Goal: Ask a question: Seek information or help from site administrators or community

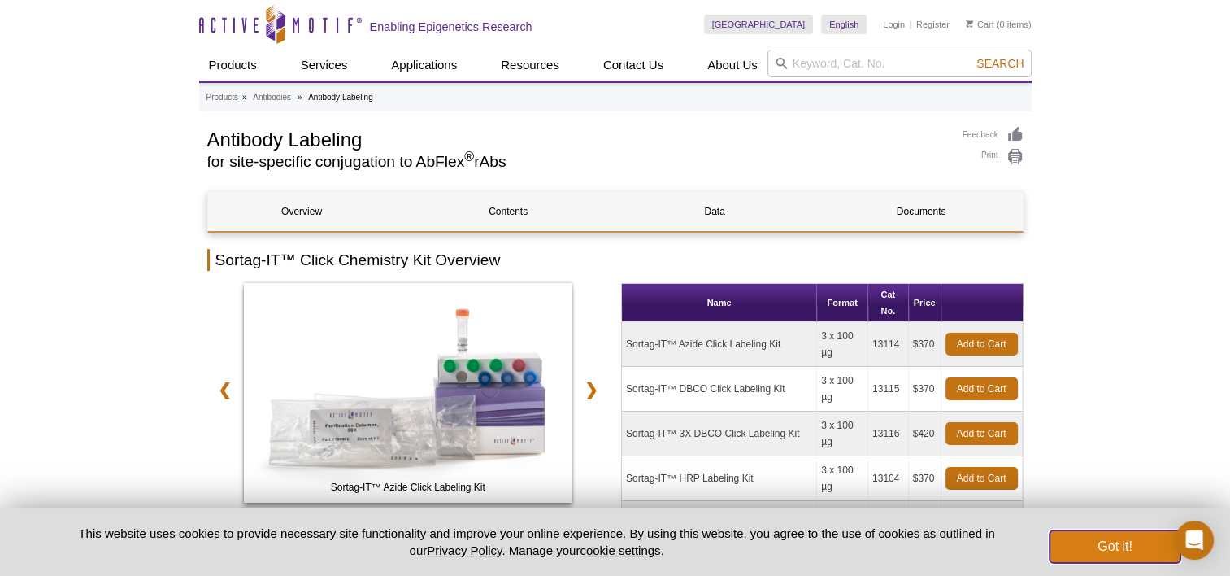
click at [1088, 555] on button "Got it!" at bounding box center [1114, 546] width 130 height 33
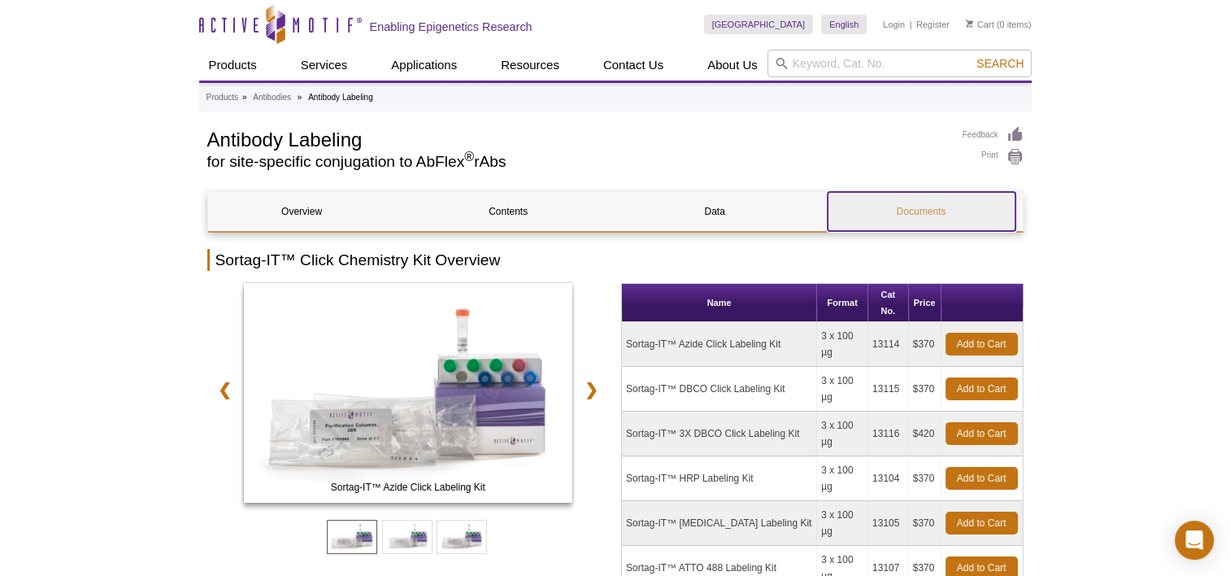
click at [927, 211] on link "Documents" at bounding box center [921, 211] width 188 height 39
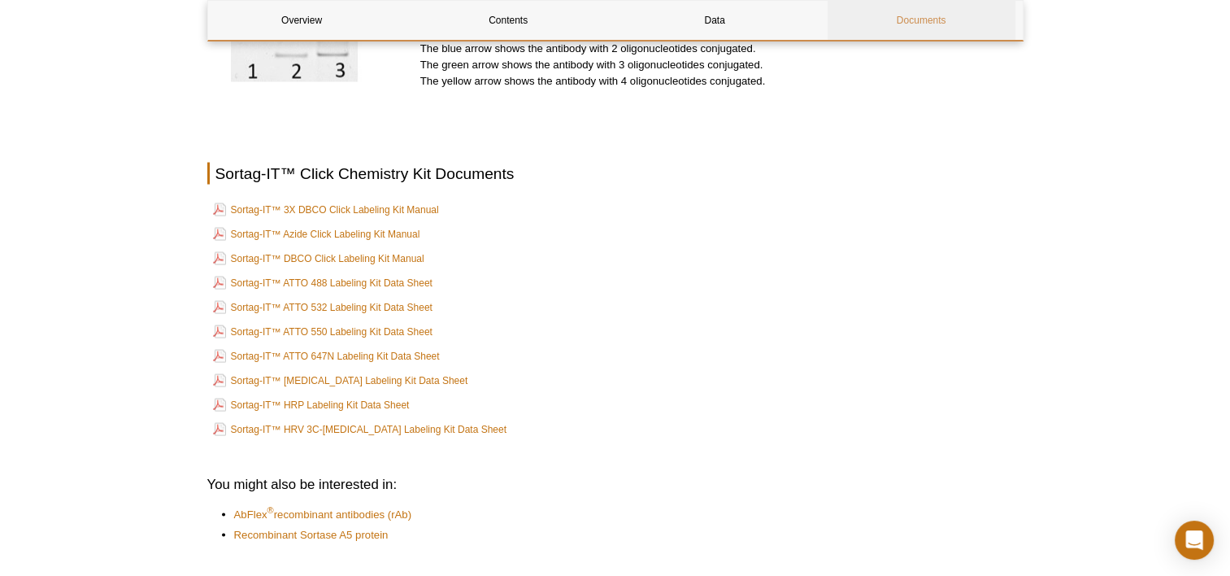
scroll to position [3154, 0]
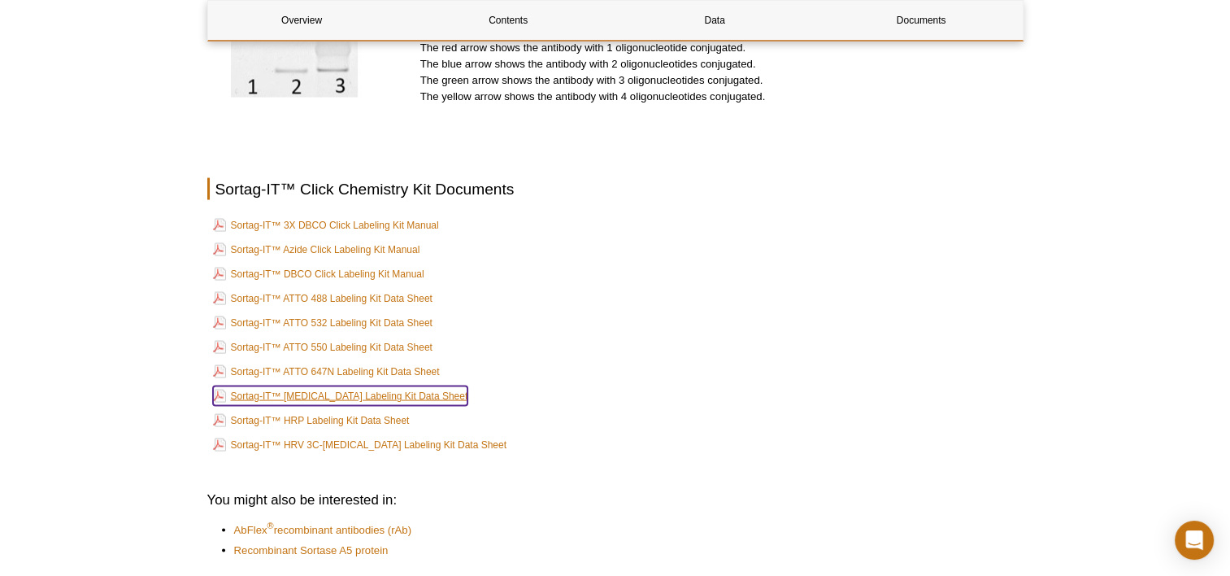
click at [346, 386] on link "Sortag-IT™ [MEDICAL_DATA] Labeling Kit Data Sheet" at bounding box center [340, 396] width 255 height 20
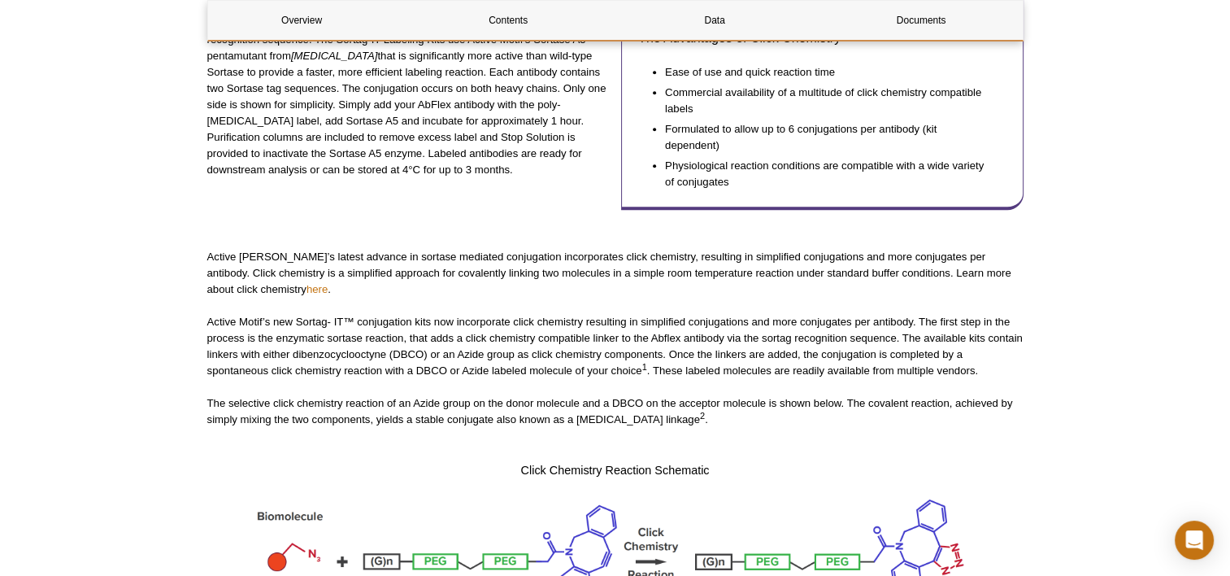
scroll to position [1027, 0]
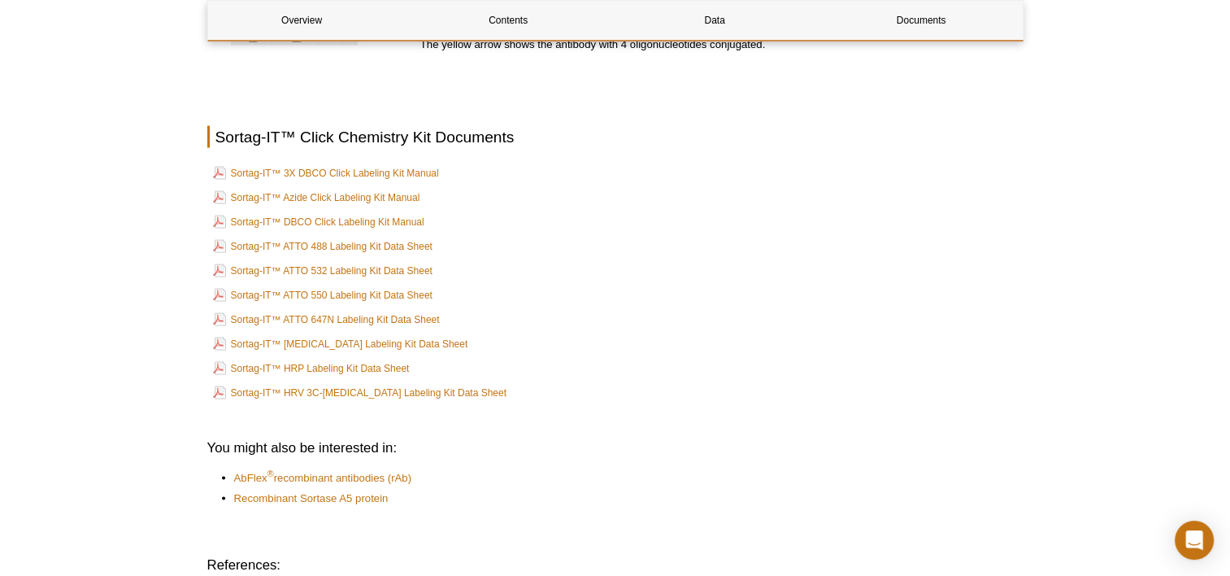
scroll to position [3343, 0]
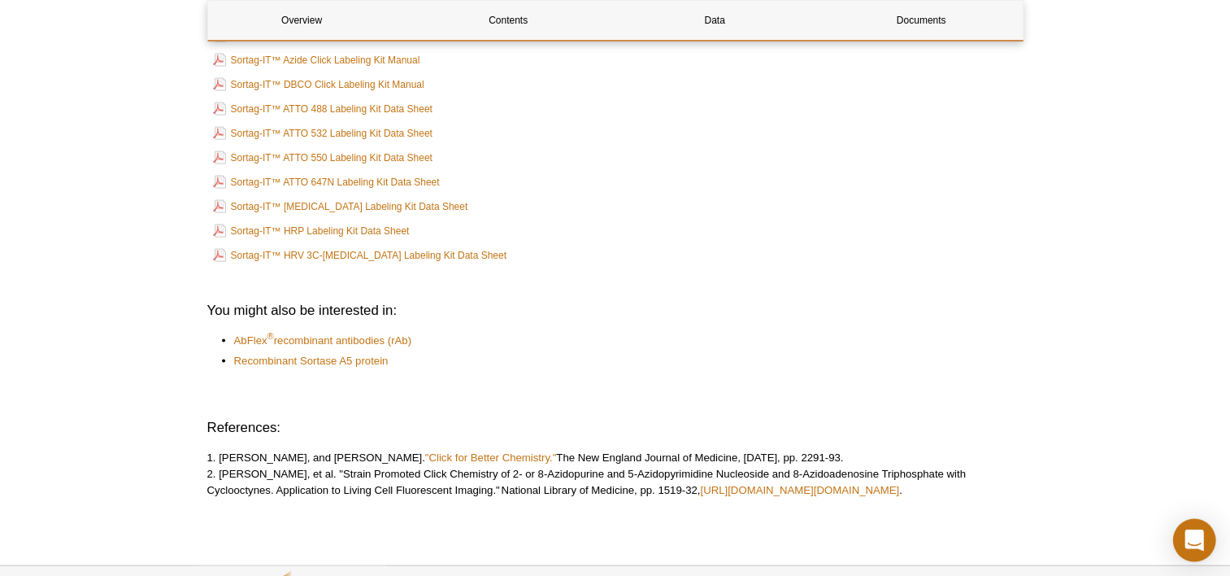
click at [1196, 528] on div "Open Intercom Messenger" at bounding box center [1194, 540] width 43 height 43
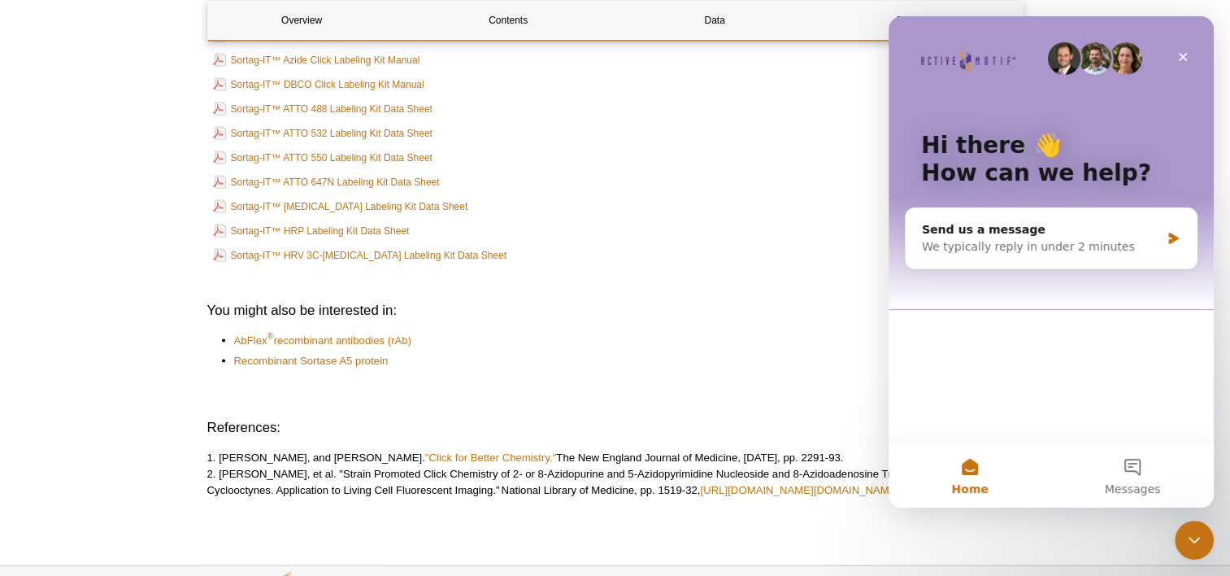
scroll to position [0, 0]
click at [1004, 244] on div "We typically reply in under 2 minutes" at bounding box center [1041, 246] width 238 height 17
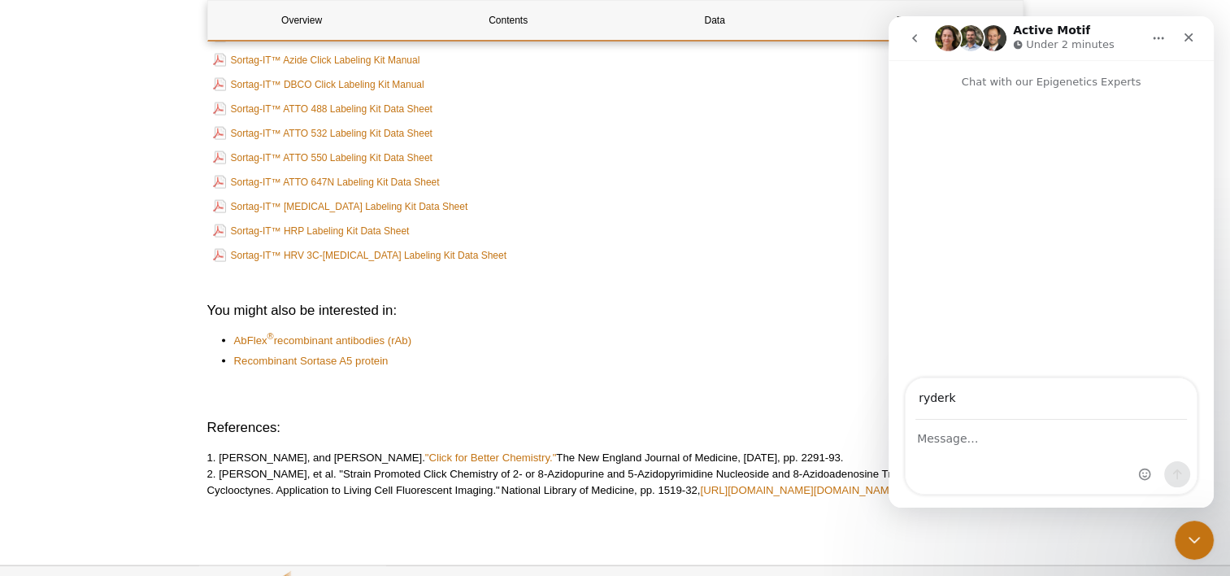
type input "[EMAIL_ADDRESS][DOMAIN_NAME]"
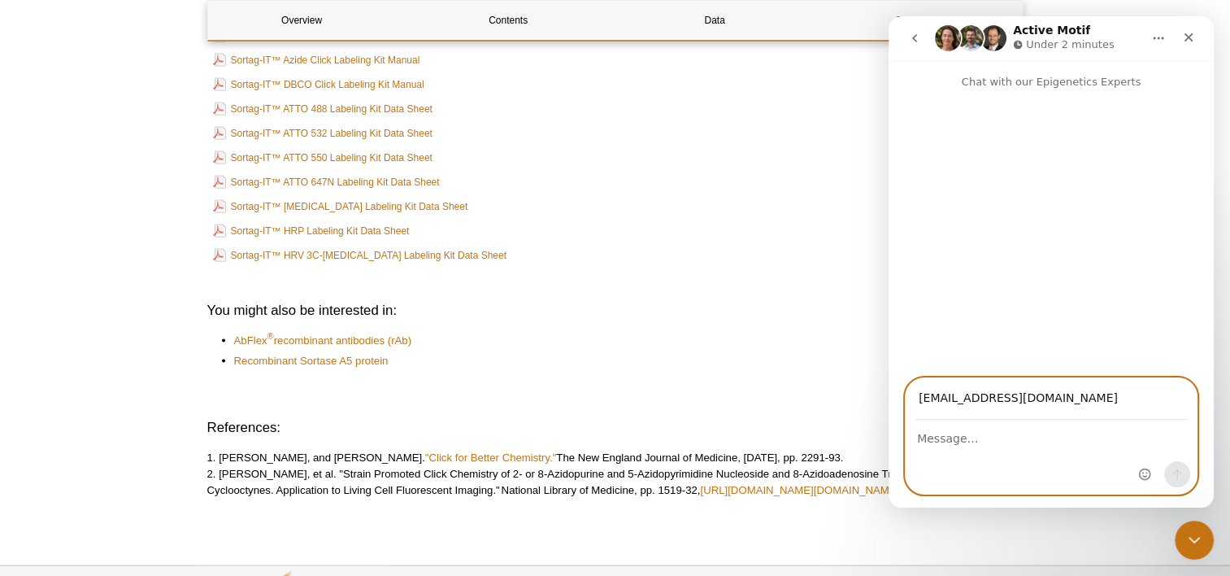
click at [940, 447] on textarea "Message…" at bounding box center [1051, 434] width 291 height 28
click at [1054, 441] on textarea "Hello. We are looking into methods for intercellular proximity labeling" at bounding box center [1051, 442] width 291 height 44
click at [1084, 456] on textarea "Hello. We are looking into possible methods for intercellular proximity labeling" at bounding box center [1051, 442] width 291 height 44
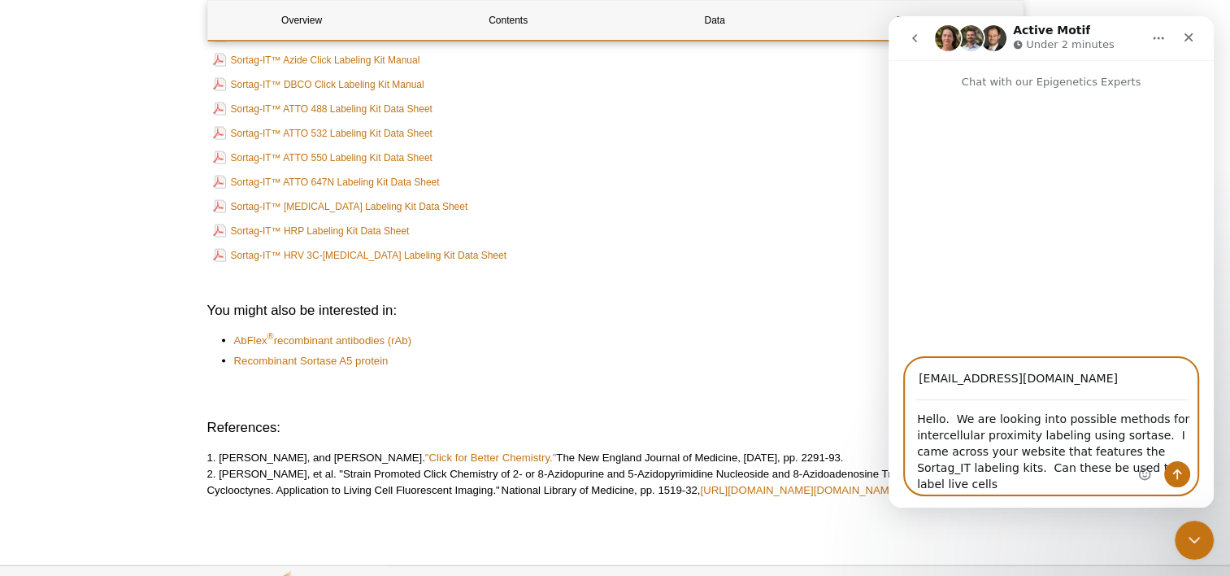
type textarea "Hello. We are looking into possible methods for intercellular proximity labelin…"
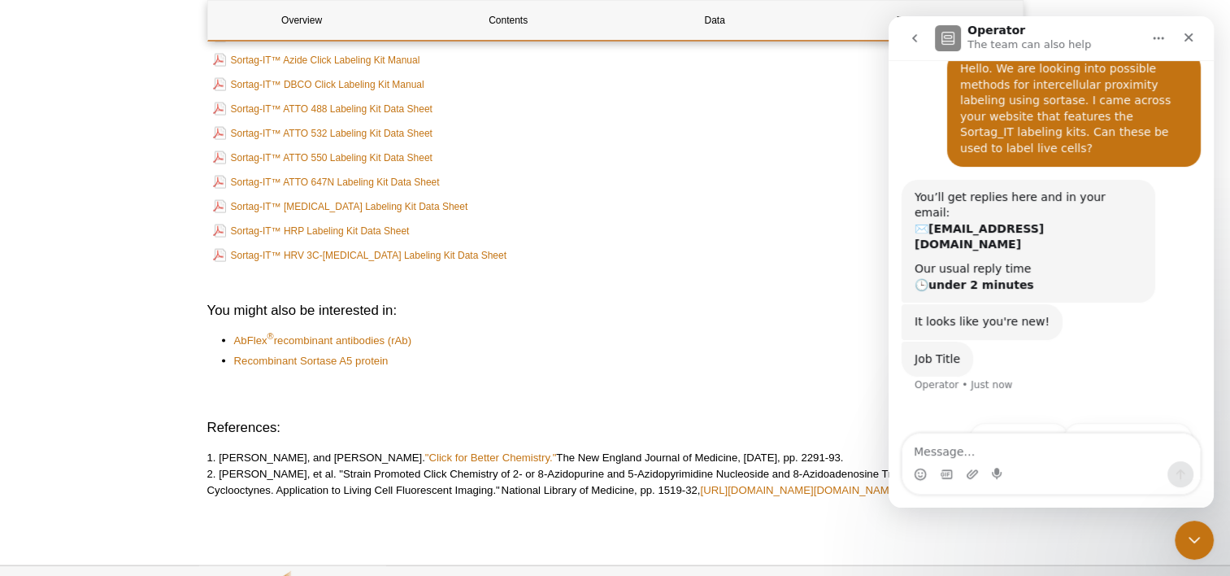
scroll to position [85, 0]
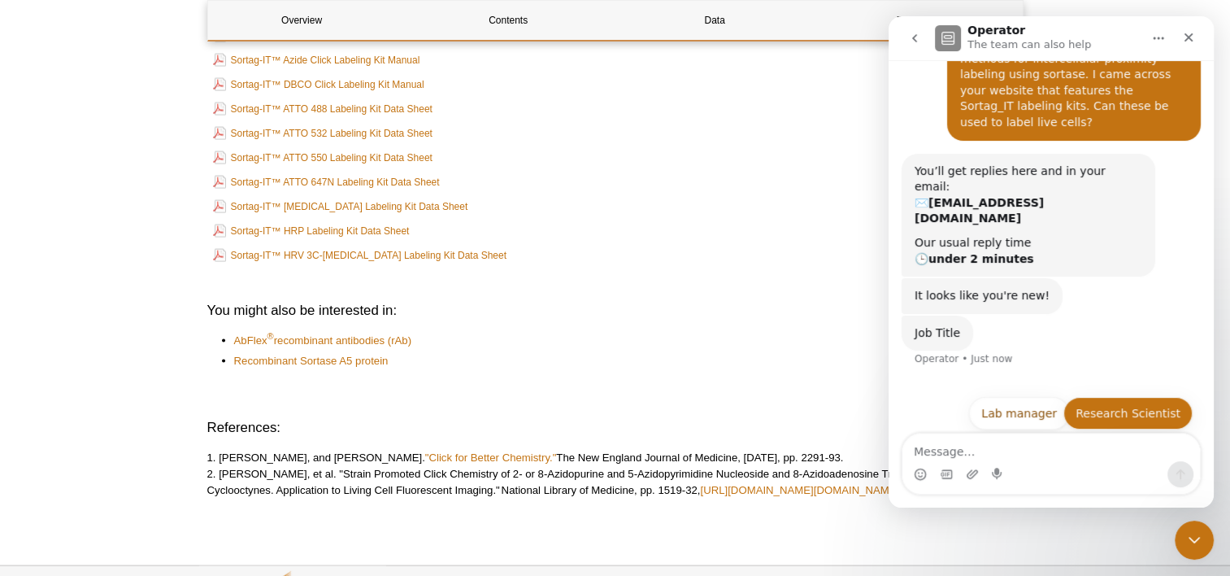
click at [1113, 397] on button "Research Scientist" at bounding box center [1127, 413] width 129 height 33
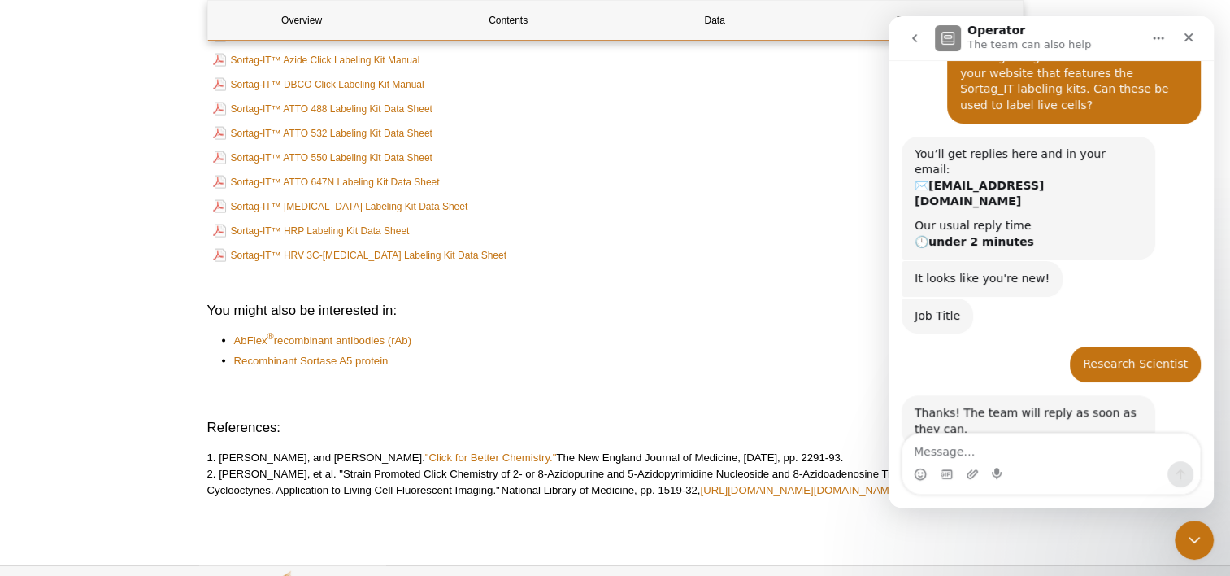
scroll to position [101, 0]
click at [1178, 396] on div "Thanks! The team will reply as soon as they can. Operator • Just now" at bounding box center [1050, 439] width 299 height 87
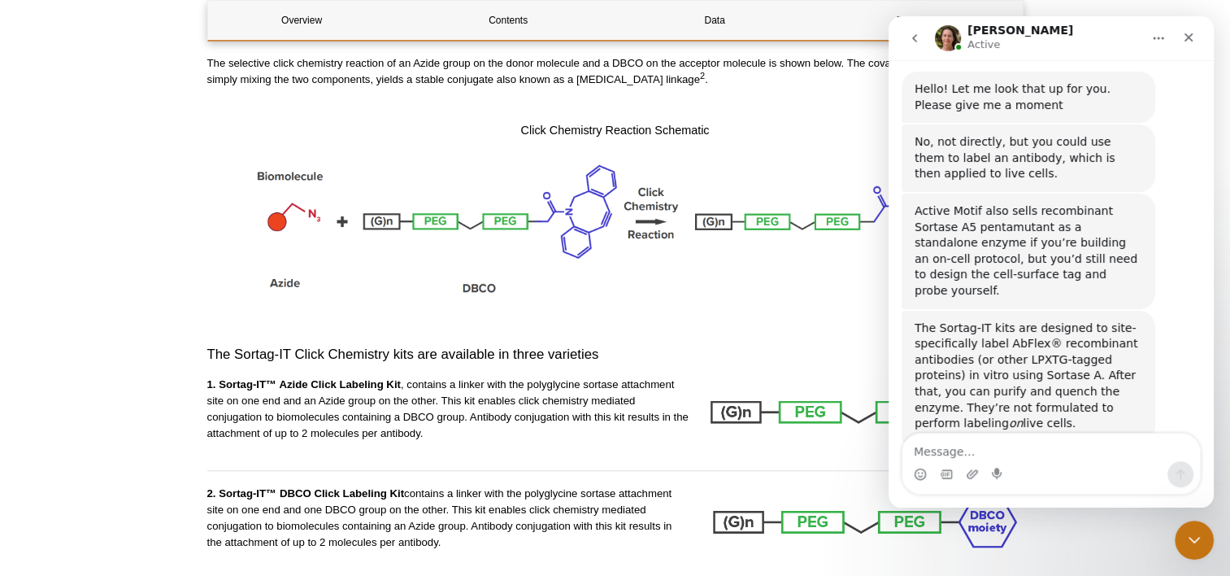
scroll to position [526, 0]
click at [928, 450] on textarea "Message…" at bounding box center [1051, 447] width 298 height 28
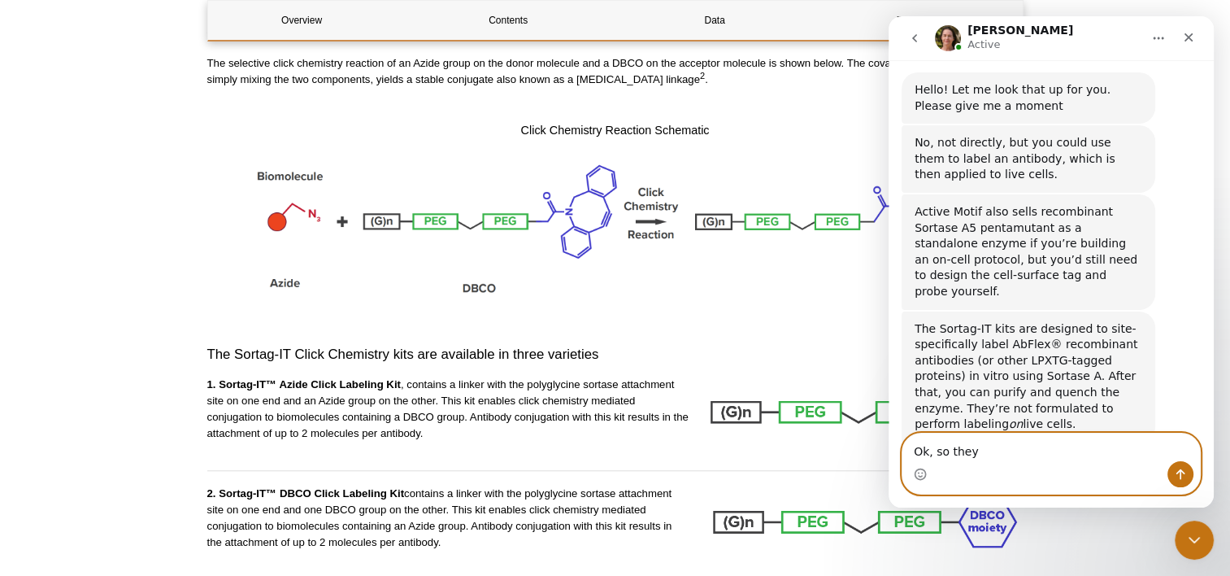
click at [979, 458] on textarea "Ok, so they" at bounding box center [1051, 447] width 298 height 28
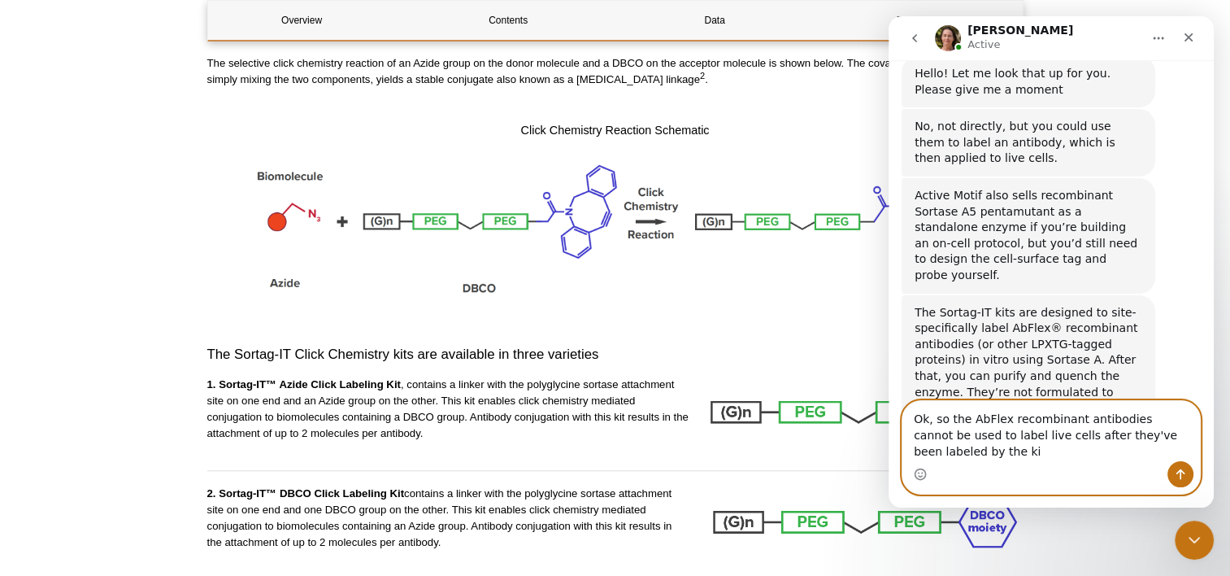
scroll to position [558, 0]
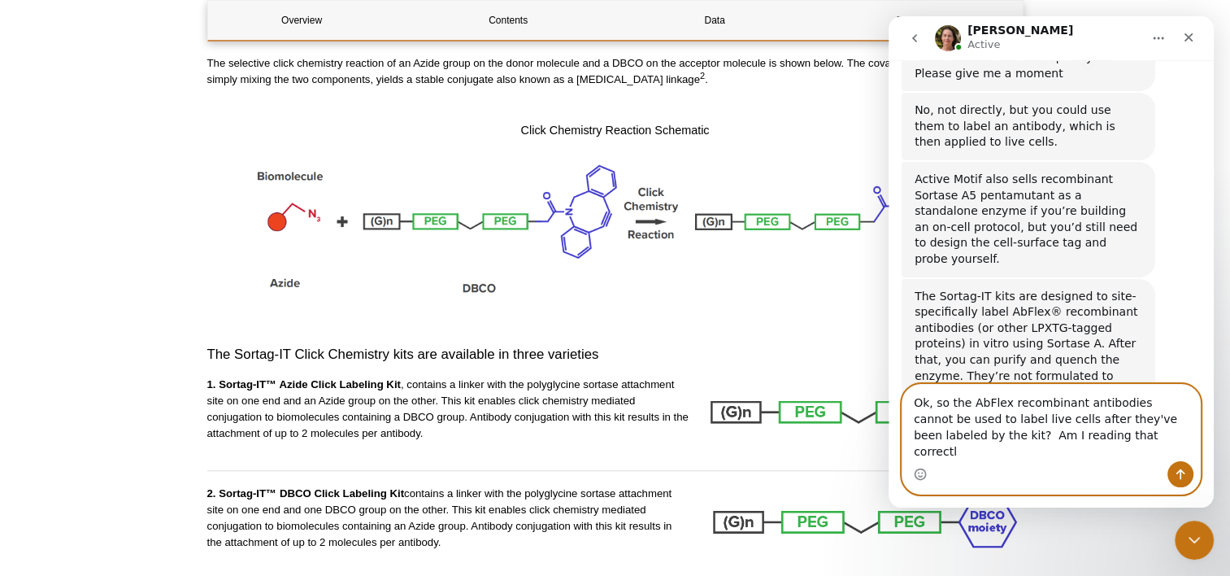
type textarea "Ok, so the AbFlex recombinant antibodies cannot be used to label live cells aft…"
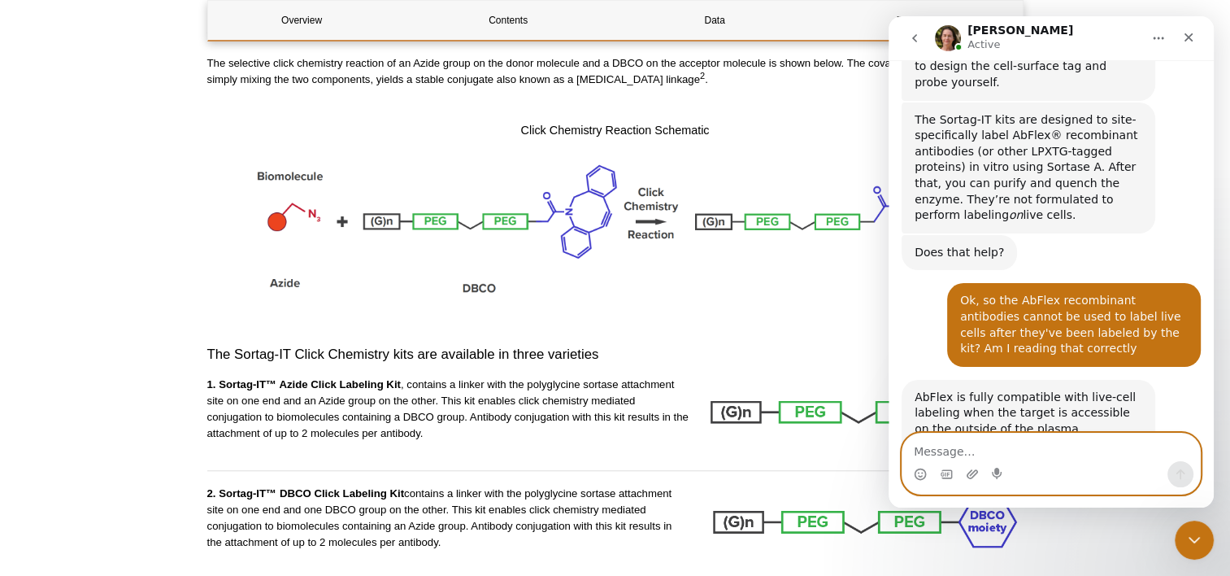
scroll to position [797, 0]
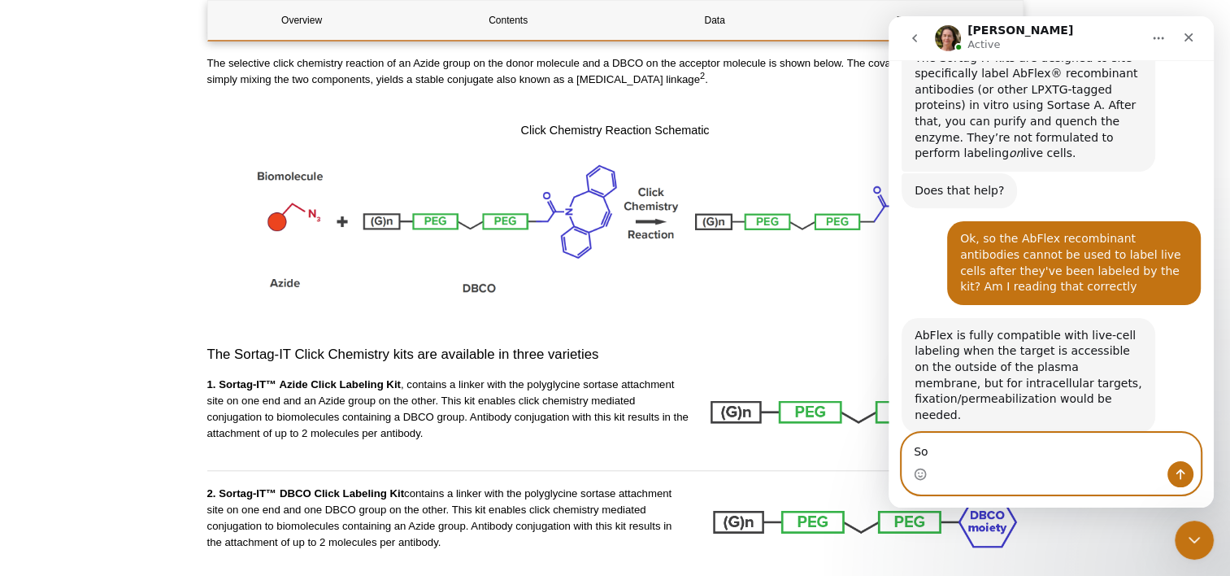
type textarea "S"
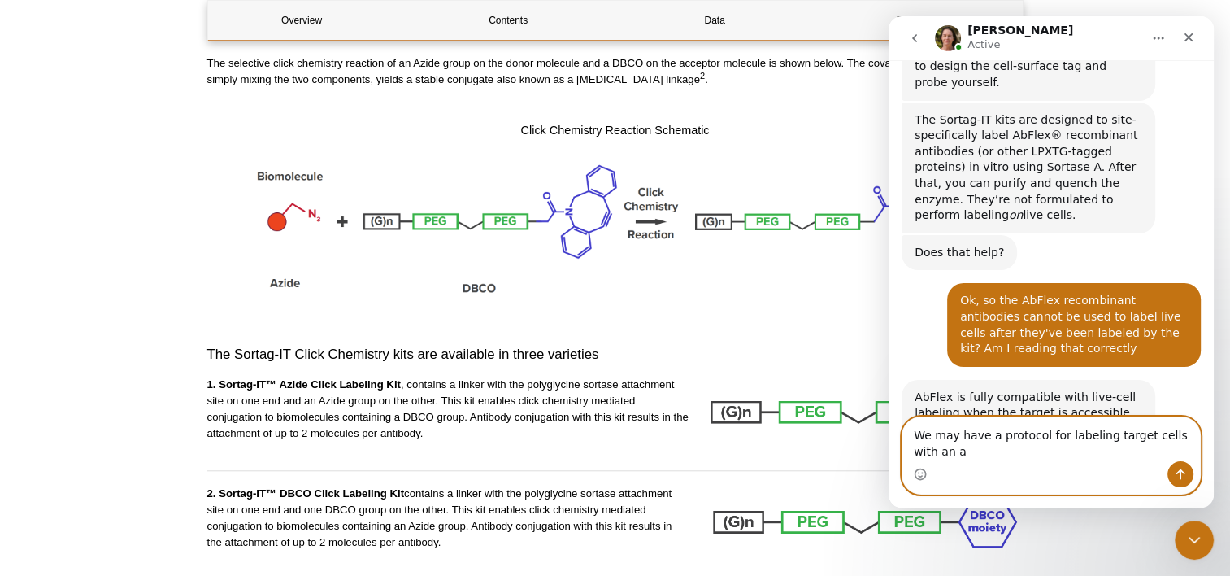
scroll to position [751, 0]
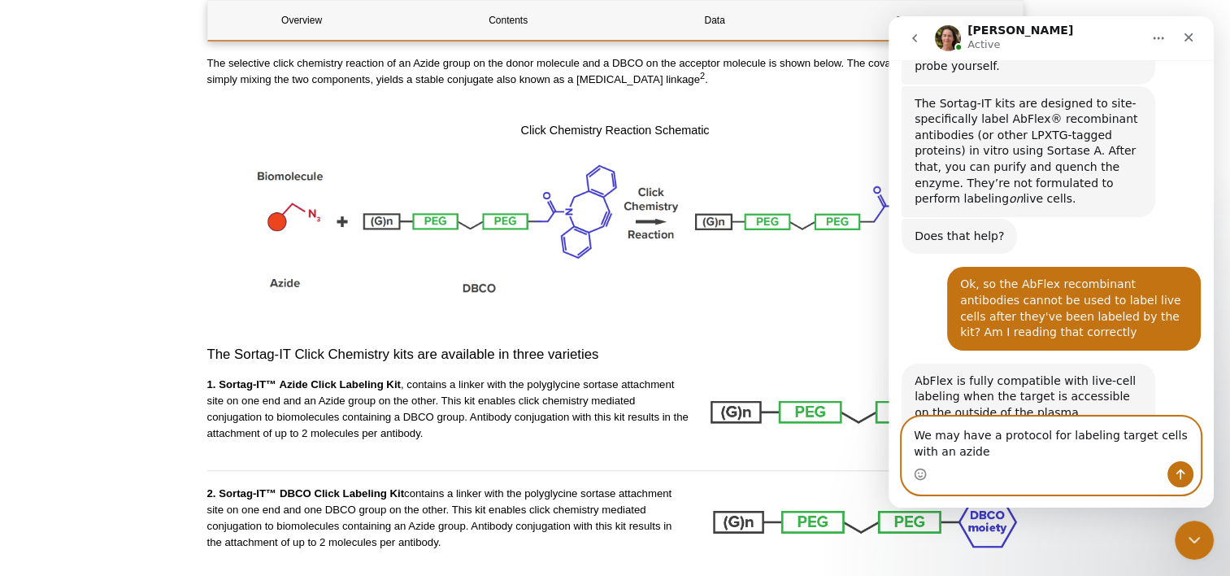
click at [932, 436] on textarea "We may have a protocol for labeling target cells with an azide" at bounding box center [1051, 439] width 298 height 44
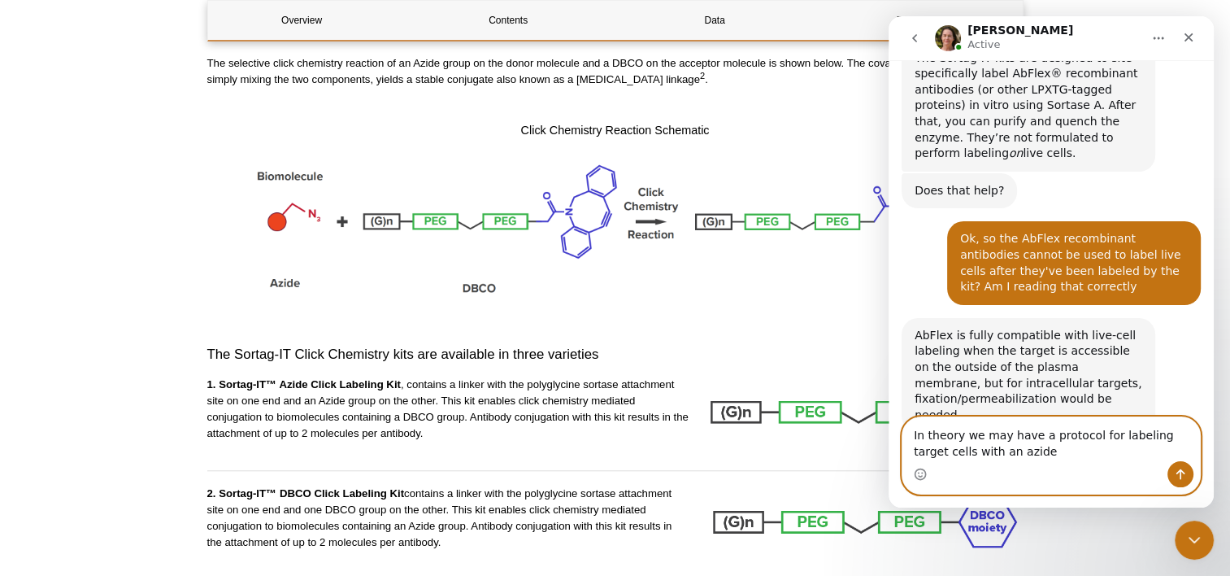
scroll to position [813, 0]
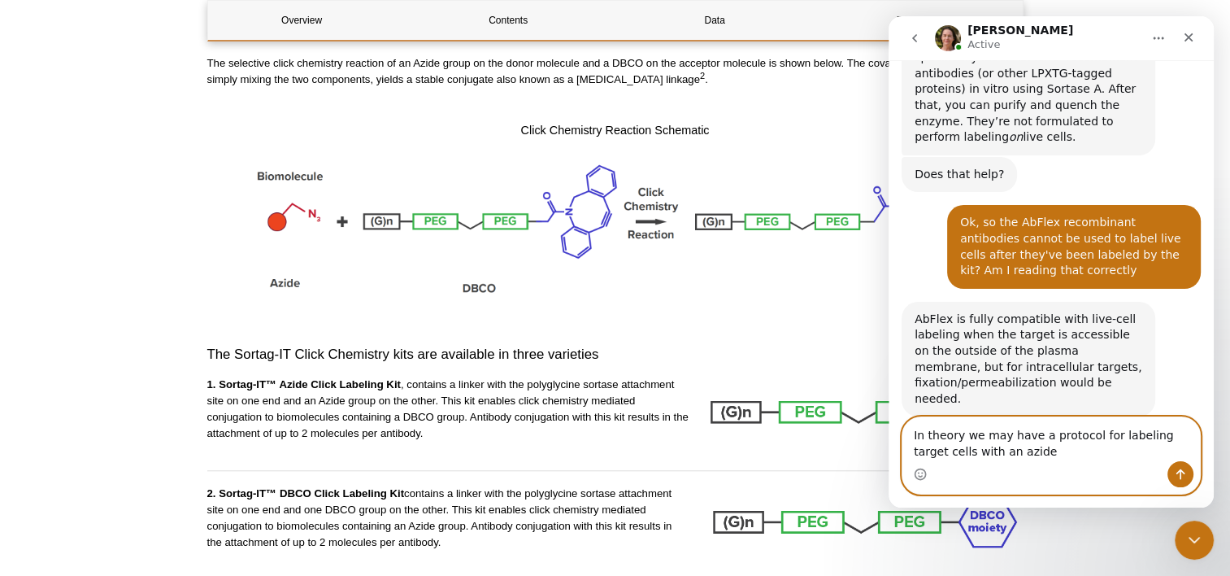
click at [1003, 437] on textarea "In theory we may have a protocol for labeling target cells with an azide" at bounding box center [1051, 439] width 298 height 44
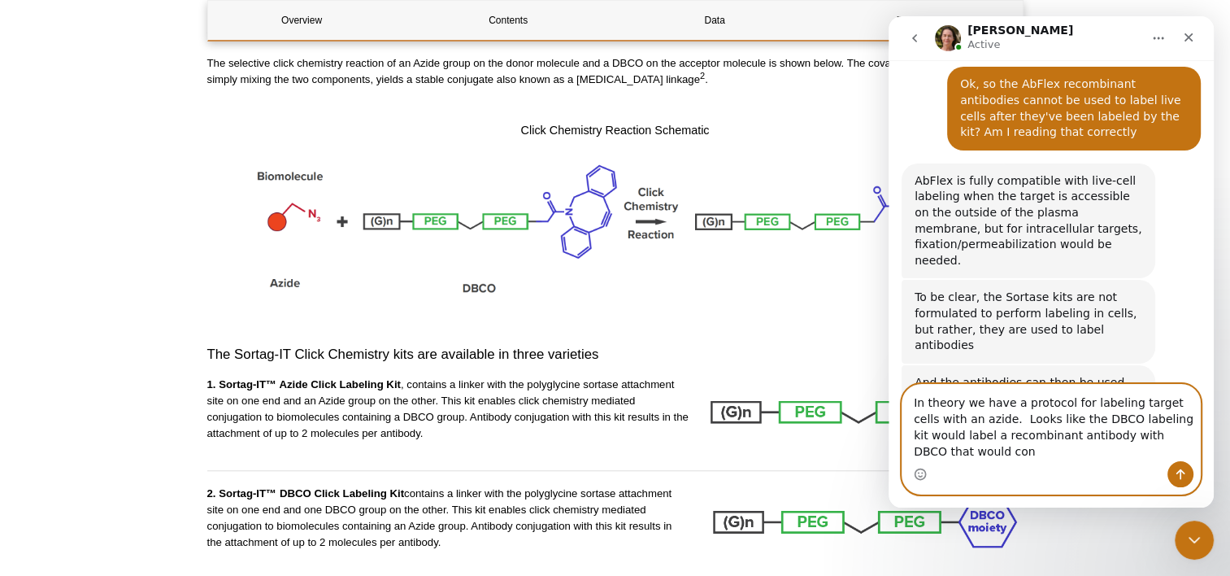
scroll to position [967, 0]
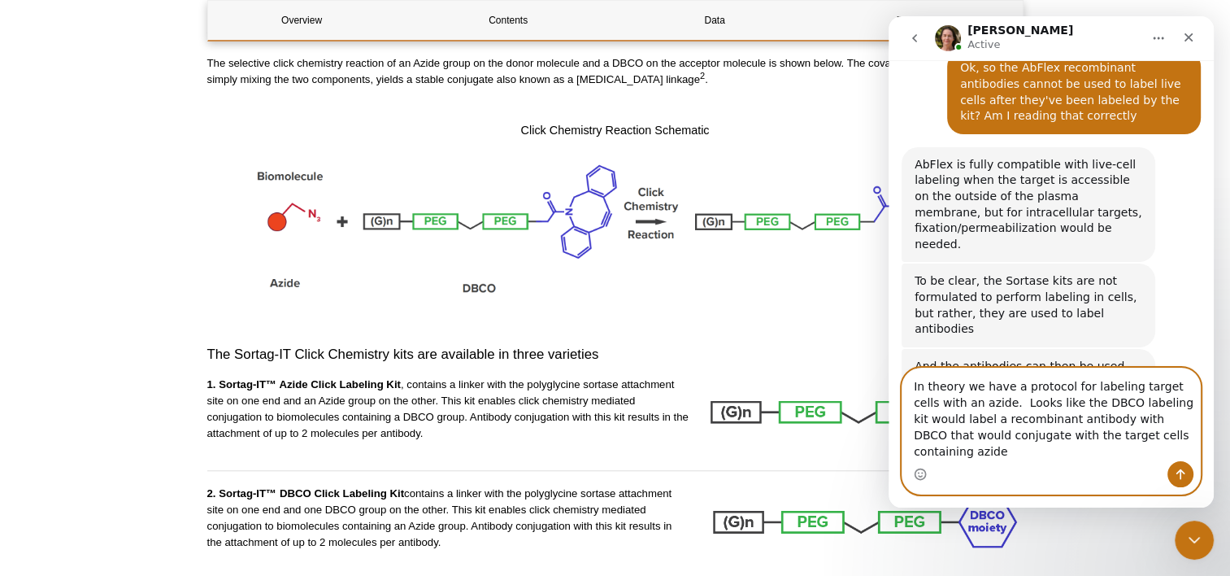
type textarea "In theory we have a protocol for labeling target cells with an azide. Looks lik…"
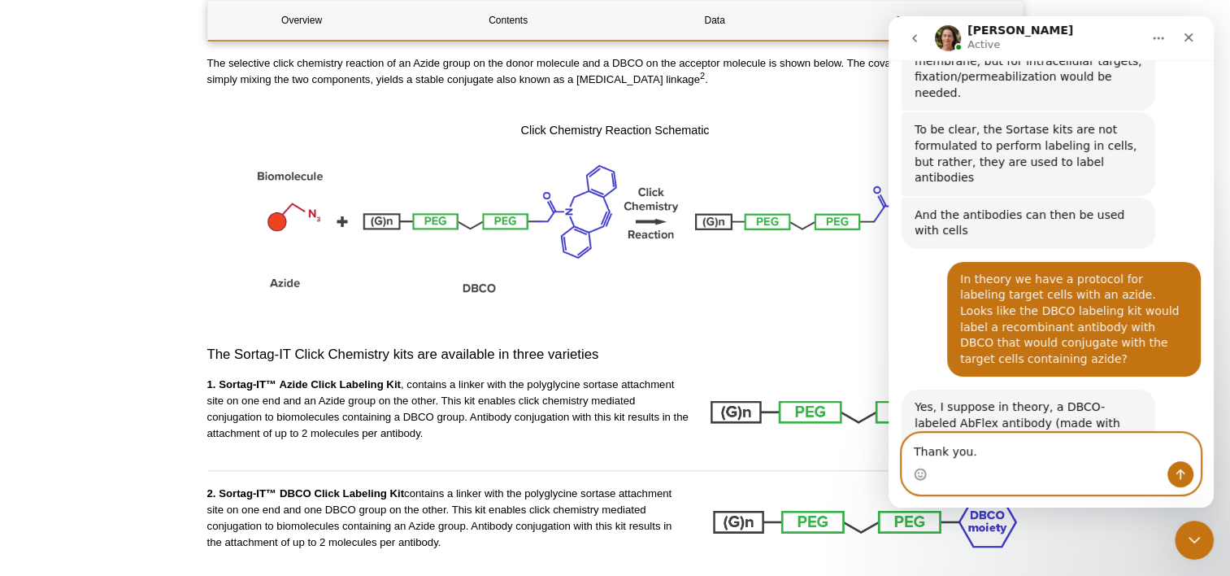
scroll to position [1118, 0]
type textarea "T"
type textarea "O"
type textarea "Thank you for the information"
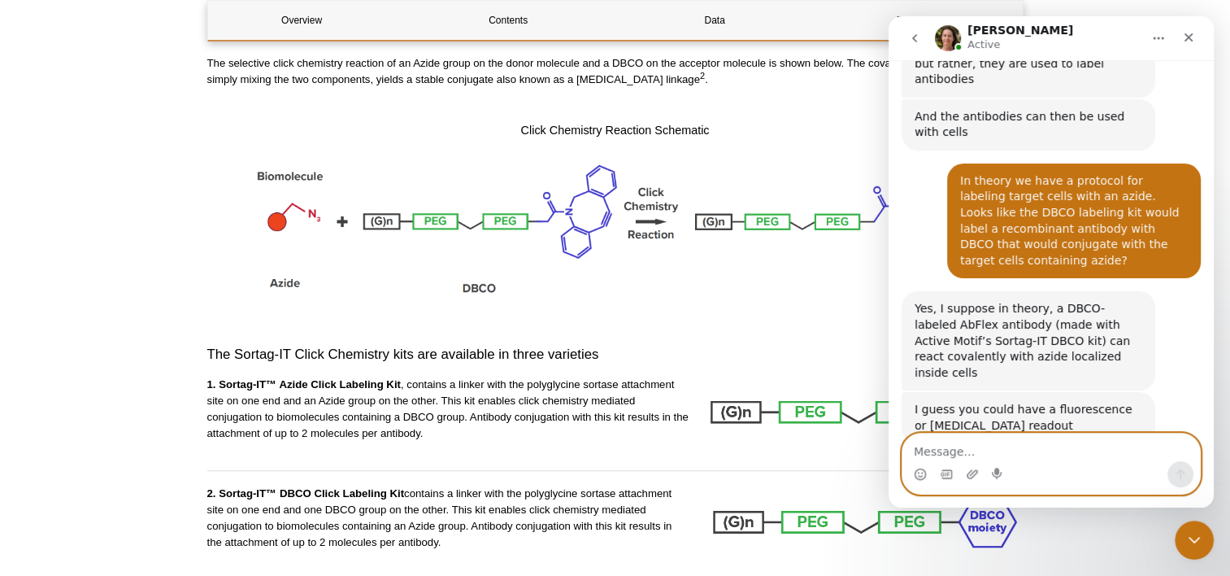
scroll to position [1214, 0]
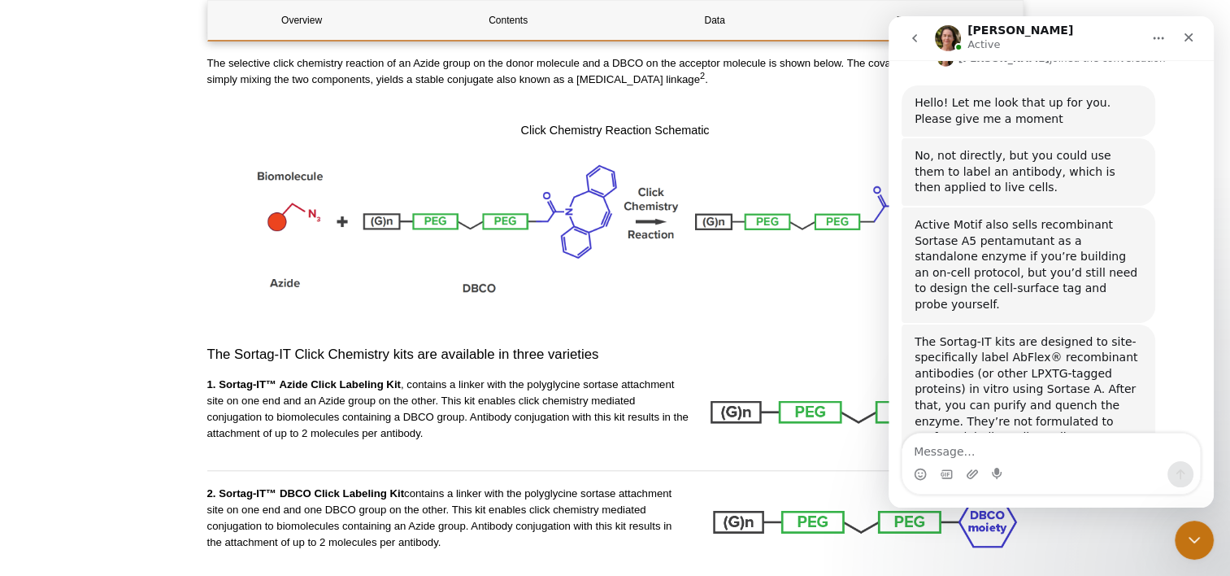
scroll to position [510, 0]
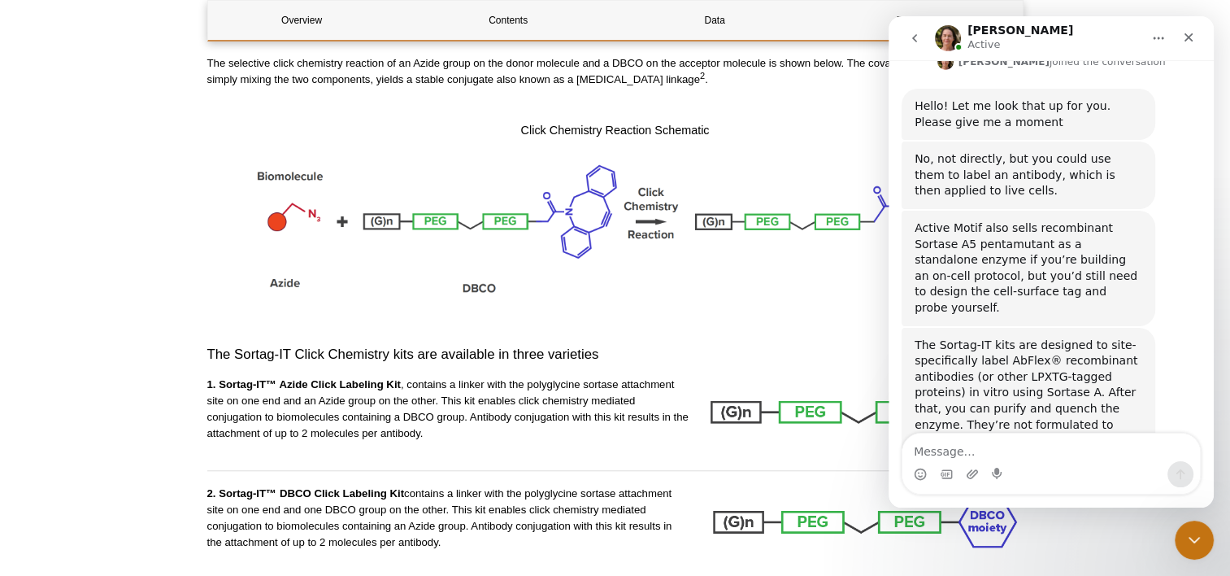
click at [1210, 445] on div "Intercom messenger" at bounding box center [1050, 463] width 325 height 62
click at [1208, 443] on div "Intercom messenger" at bounding box center [1050, 463] width 325 height 62
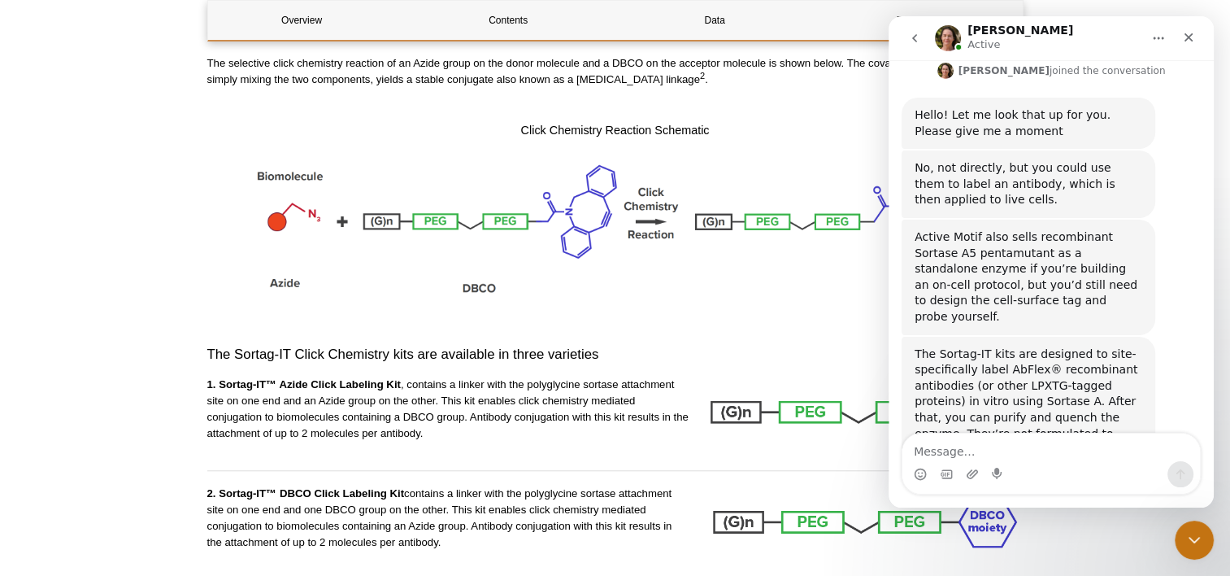
click at [1180, 337] on div "The Sortag-IT kits are designed to site-specifically label AbFlex® recombinant …" at bounding box center [1050, 403] width 299 height 132
click at [1179, 337] on div "The Sortag-IT kits are designed to site-specifically label AbFlex® recombinant …" at bounding box center [1050, 403] width 299 height 132
click at [1170, 469] on div "Does that help? [PERSON_NAME] • 20m ago" at bounding box center [1050, 493] width 299 height 49
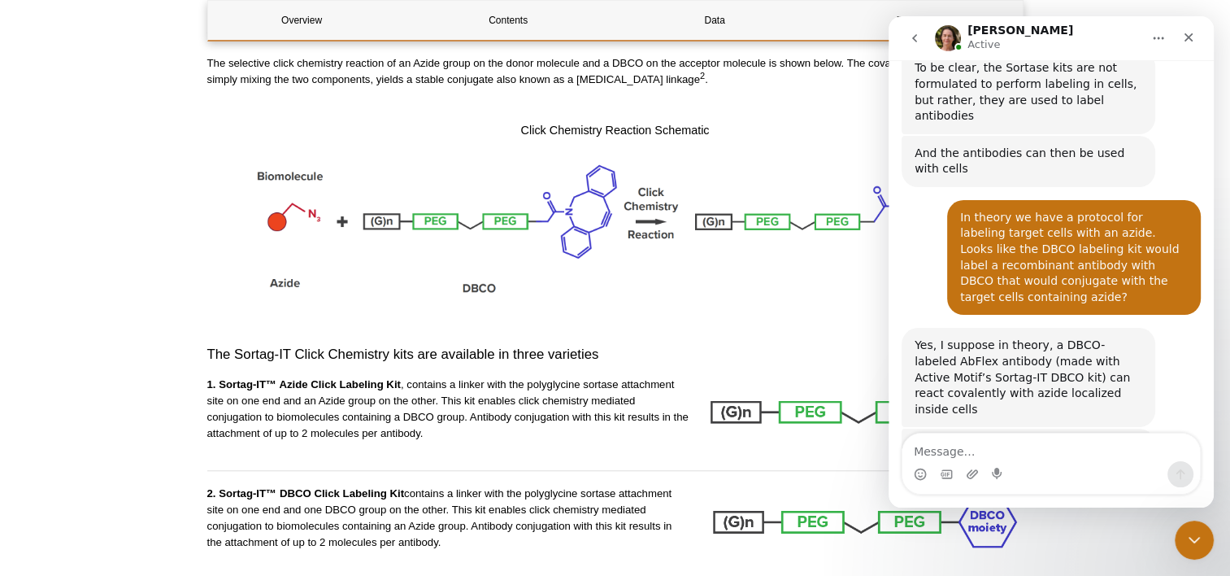
scroll to position [840, 0]
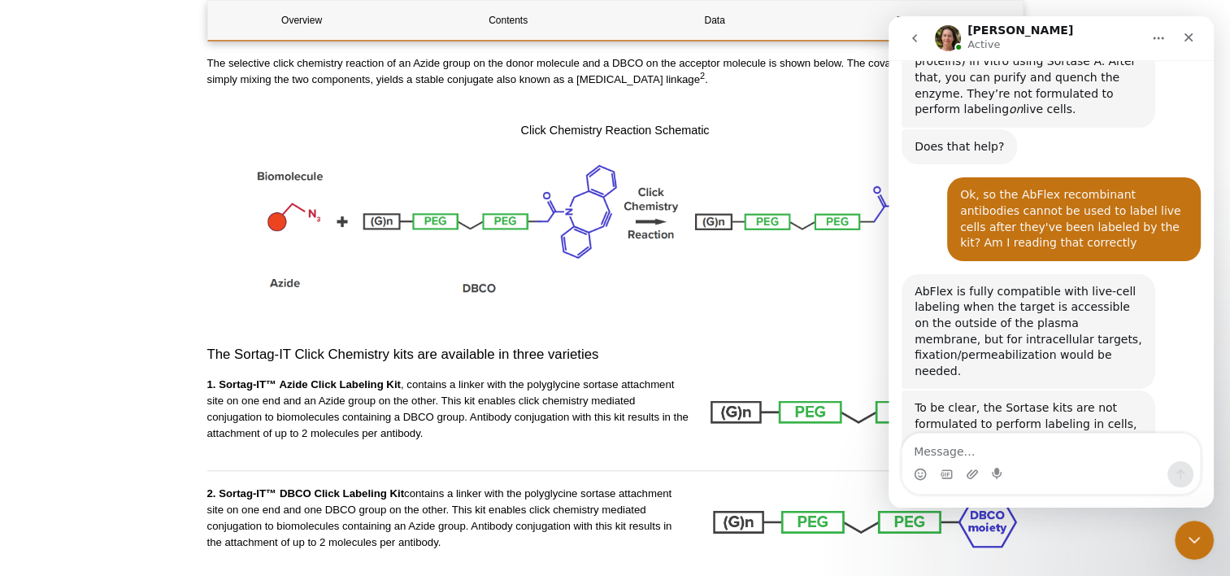
click at [1170, 274] on div "AbFlex is fully compatible with live-cell labeling when the target is accessibl…" at bounding box center [1050, 332] width 299 height 117
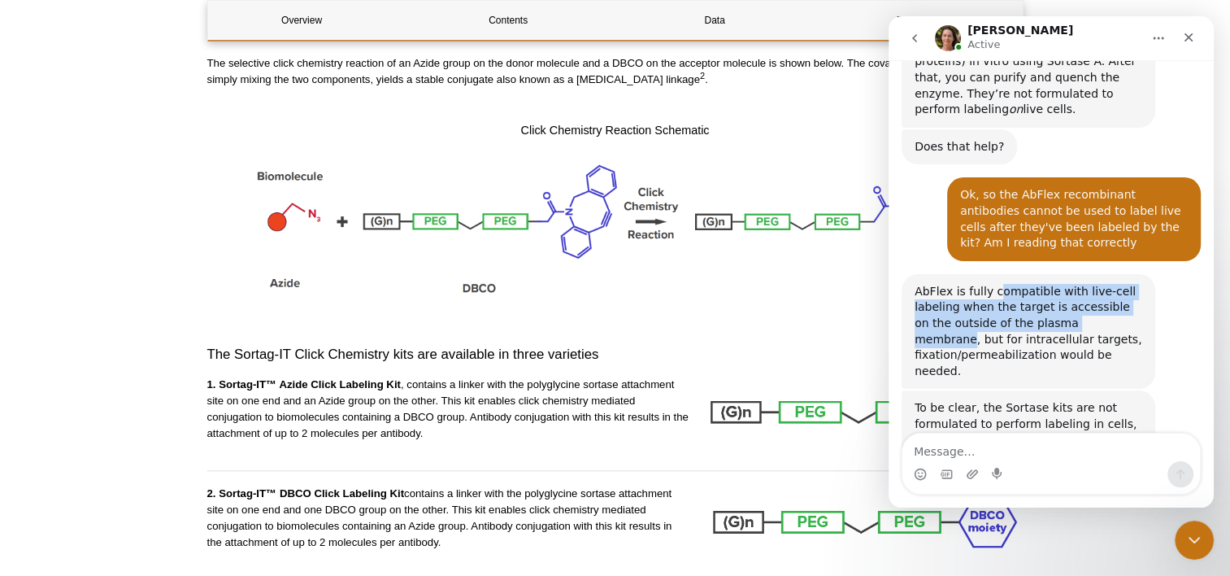
drag, startPoint x: 989, startPoint y: 213, endPoint x: 1080, endPoint y: 241, distance: 95.4
click at [1080, 284] on div "AbFlex is fully compatible with live-cell labeling when the target is accessibl…" at bounding box center [1028, 332] width 228 height 96
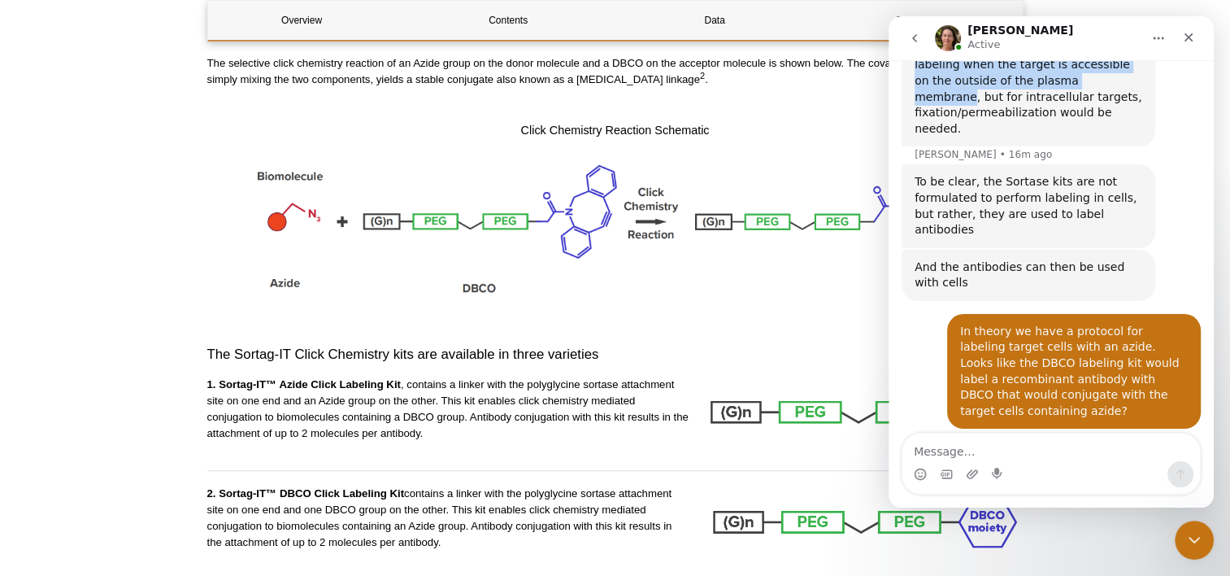
scroll to position [1231, 0]
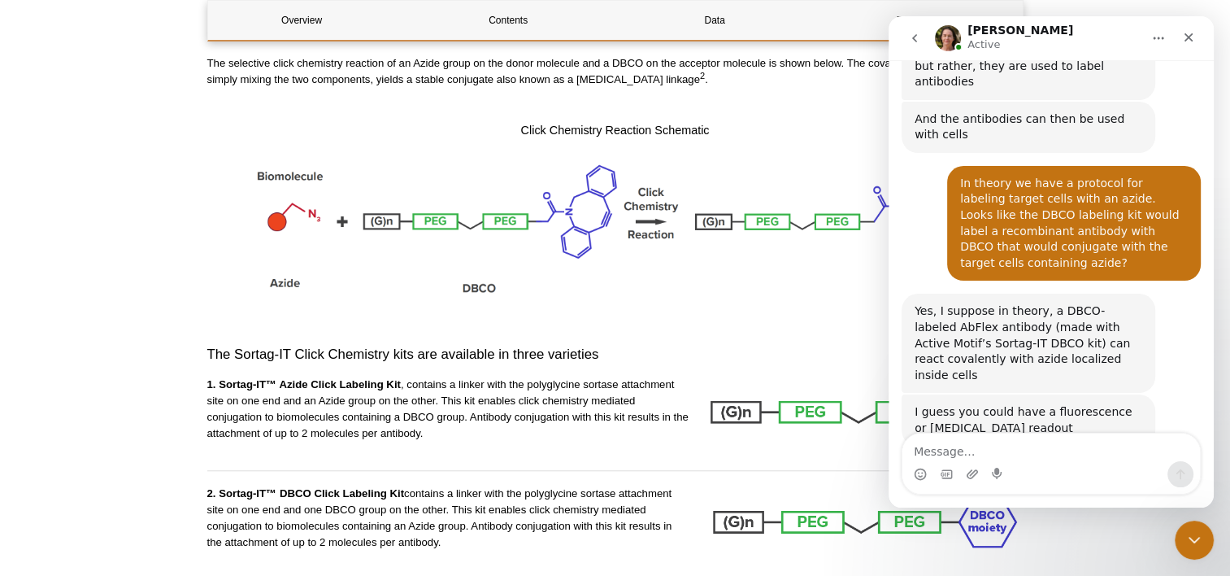
copy div "ompatible with live-cell labeling when the target is accessible on the outside …"
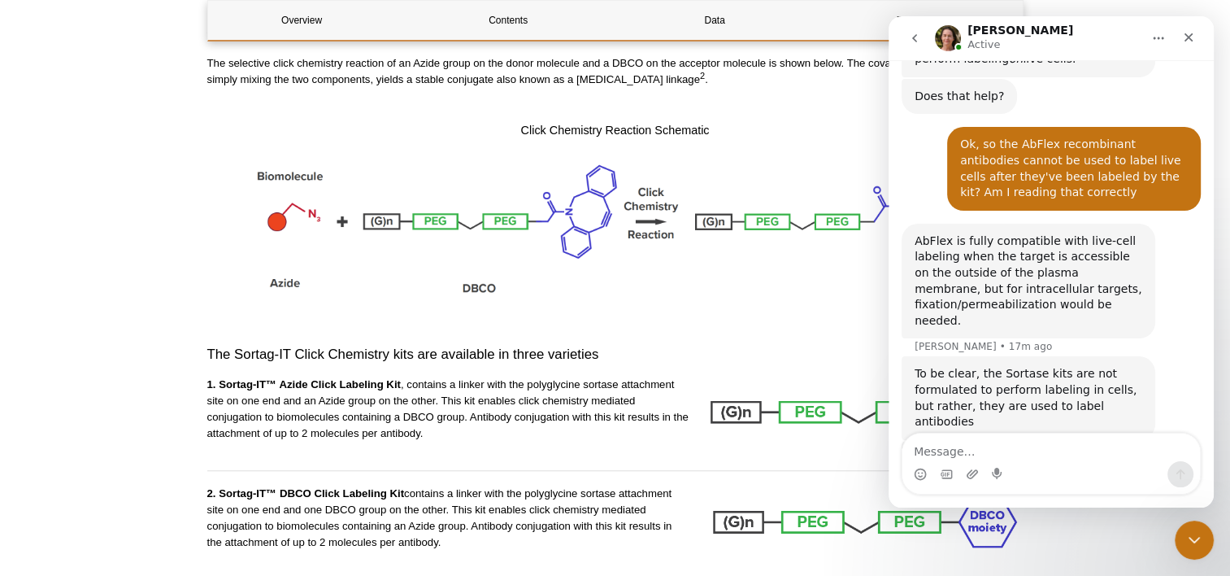
click at [1179, 224] on div "AbFlex is fully compatible with live-cell labeling when the target is accessibl…" at bounding box center [1050, 290] width 299 height 133
click at [1184, 224] on div "AbFlex is fully compatible with live-cell labeling when the target is accessibl…" at bounding box center [1050, 290] width 299 height 133
